Goal: Navigation & Orientation: Find specific page/section

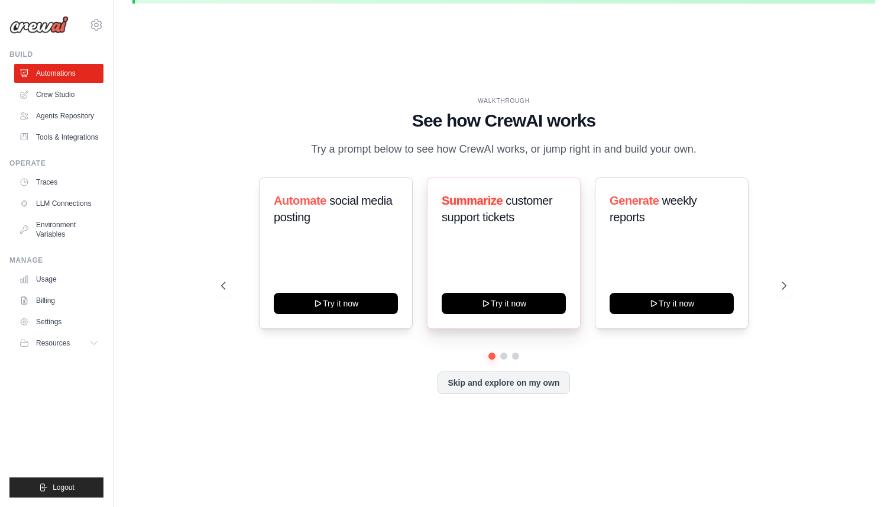
scroll to position [41, 0]
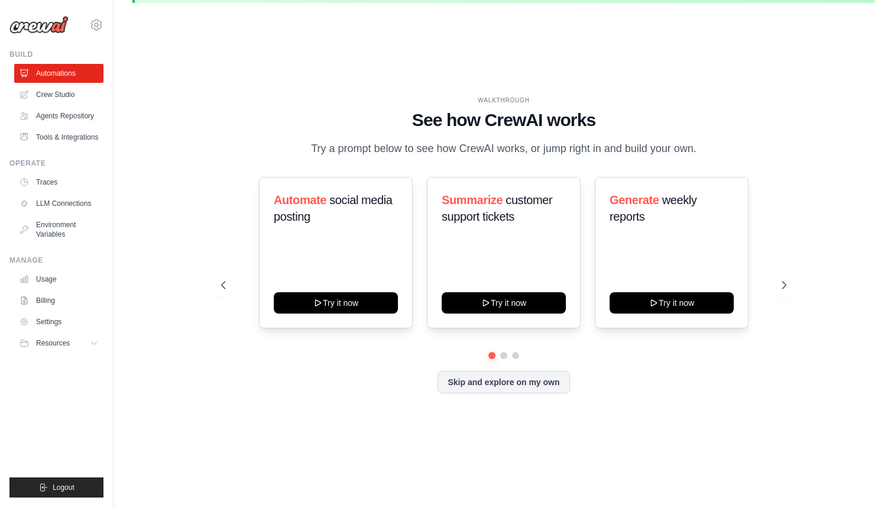
click at [151, 123] on div "WALKTHROUGH See how [PERSON_NAME] works Try a prompt below to see how [PERSON_N…" at bounding box center [503, 253] width 743 height 483
click at [76, 283] on link "Usage" at bounding box center [59, 279] width 89 height 19
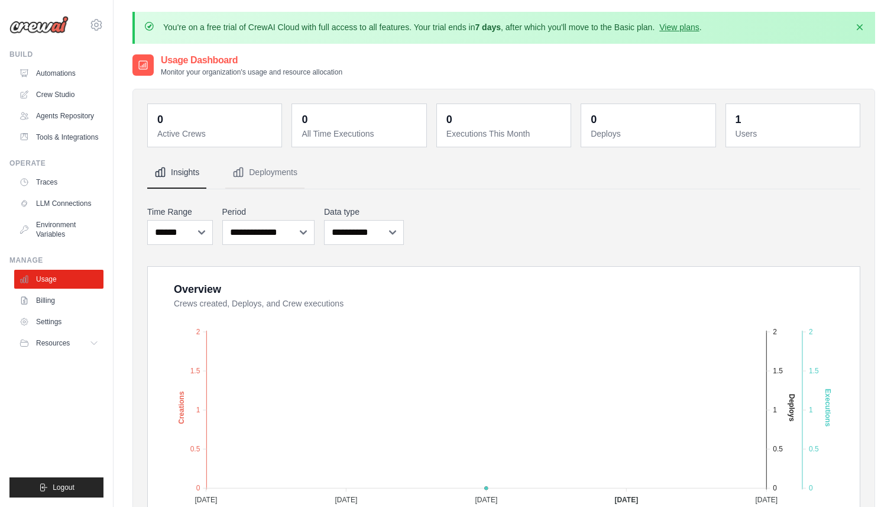
click at [290, 69] on p "Monitor your organization's usage and resource allocation" at bounding box center [252, 71] width 182 height 9
click at [273, 69] on p "Monitor your organization's usage and resource allocation" at bounding box center [252, 71] width 182 height 9
click at [859, 24] on icon "button" at bounding box center [860, 27] width 12 height 12
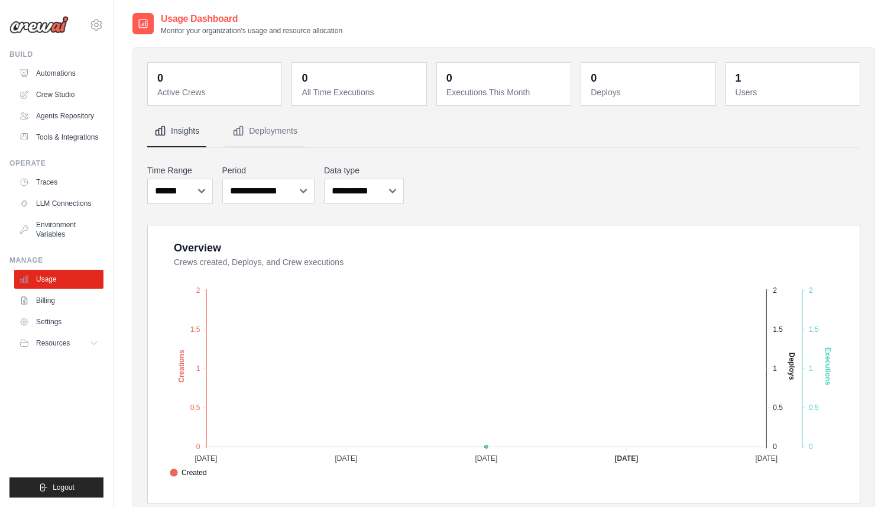
click at [41, 24] on img at bounding box center [38, 25] width 59 height 18
click at [67, 75] on link "Automations" at bounding box center [59, 73] width 89 height 19
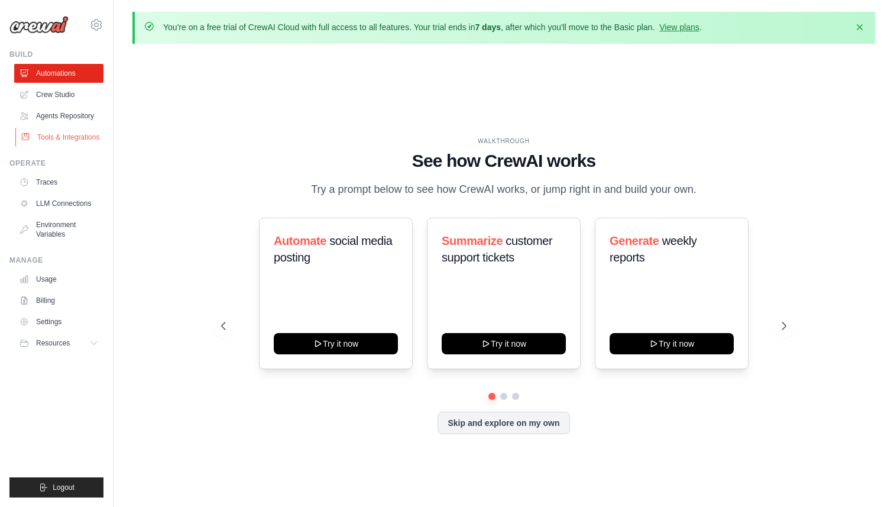
click at [71, 139] on link "Tools & Integrations" at bounding box center [59, 137] width 89 height 19
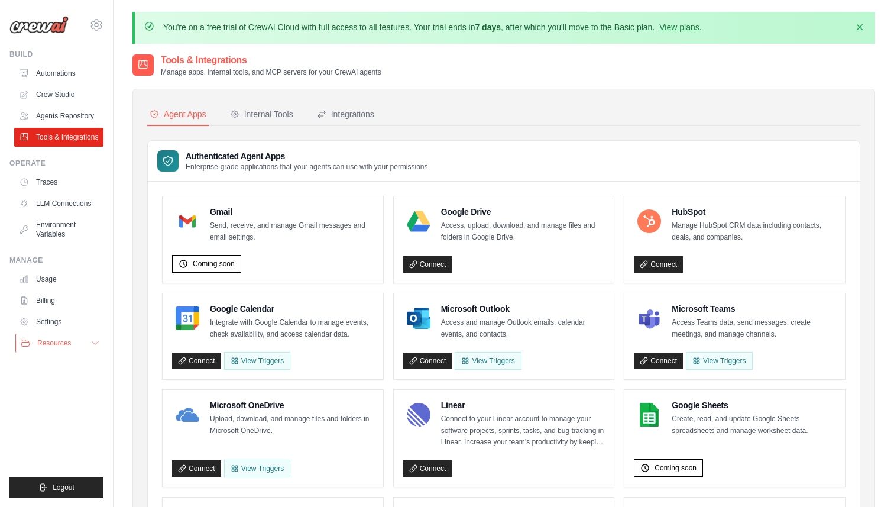
click at [87, 346] on button "Resources" at bounding box center [59, 343] width 89 height 19
click at [76, 365] on span "Documentation" at bounding box center [66, 362] width 48 height 9
